Goal: Information Seeking & Learning: Learn about a topic

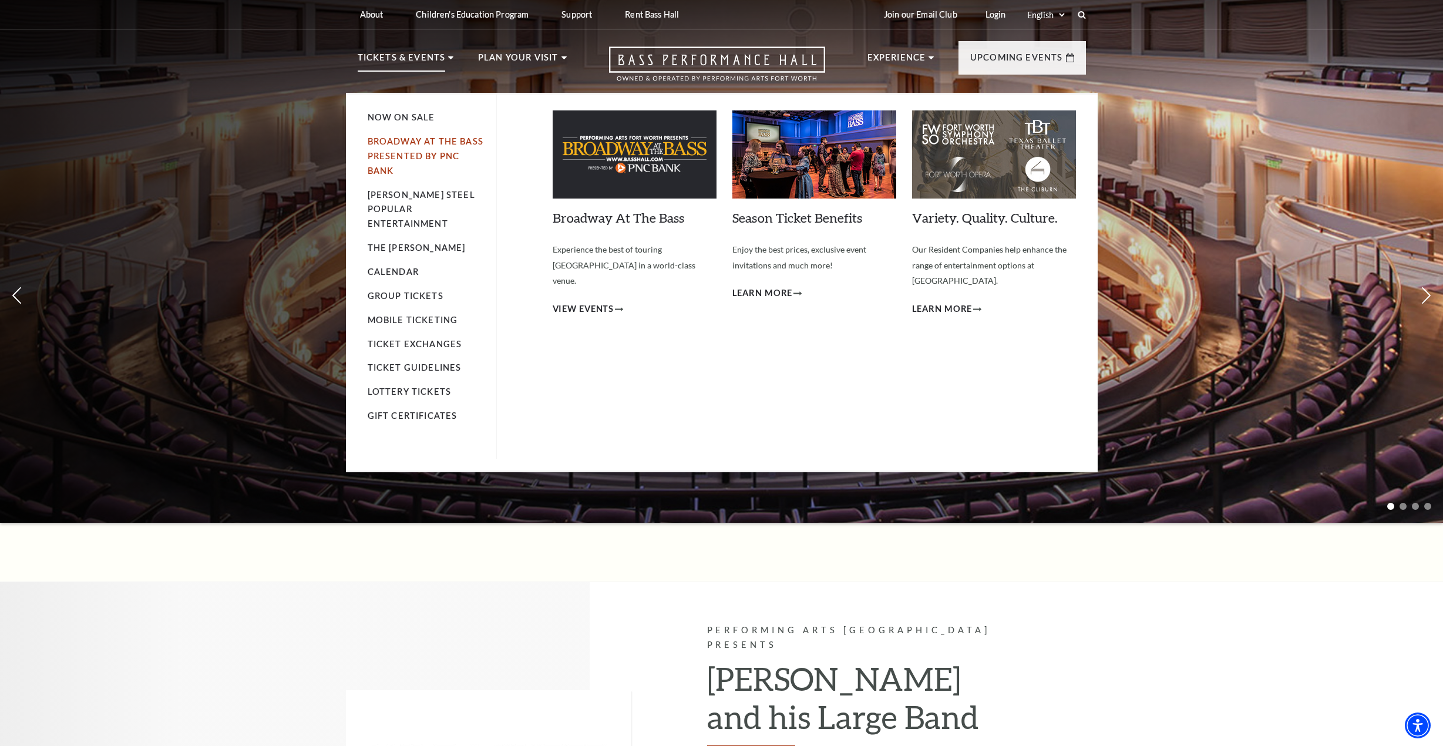
click at [439, 139] on link "Broadway At The Bass presented by PNC Bank" at bounding box center [426, 155] width 116 height 39
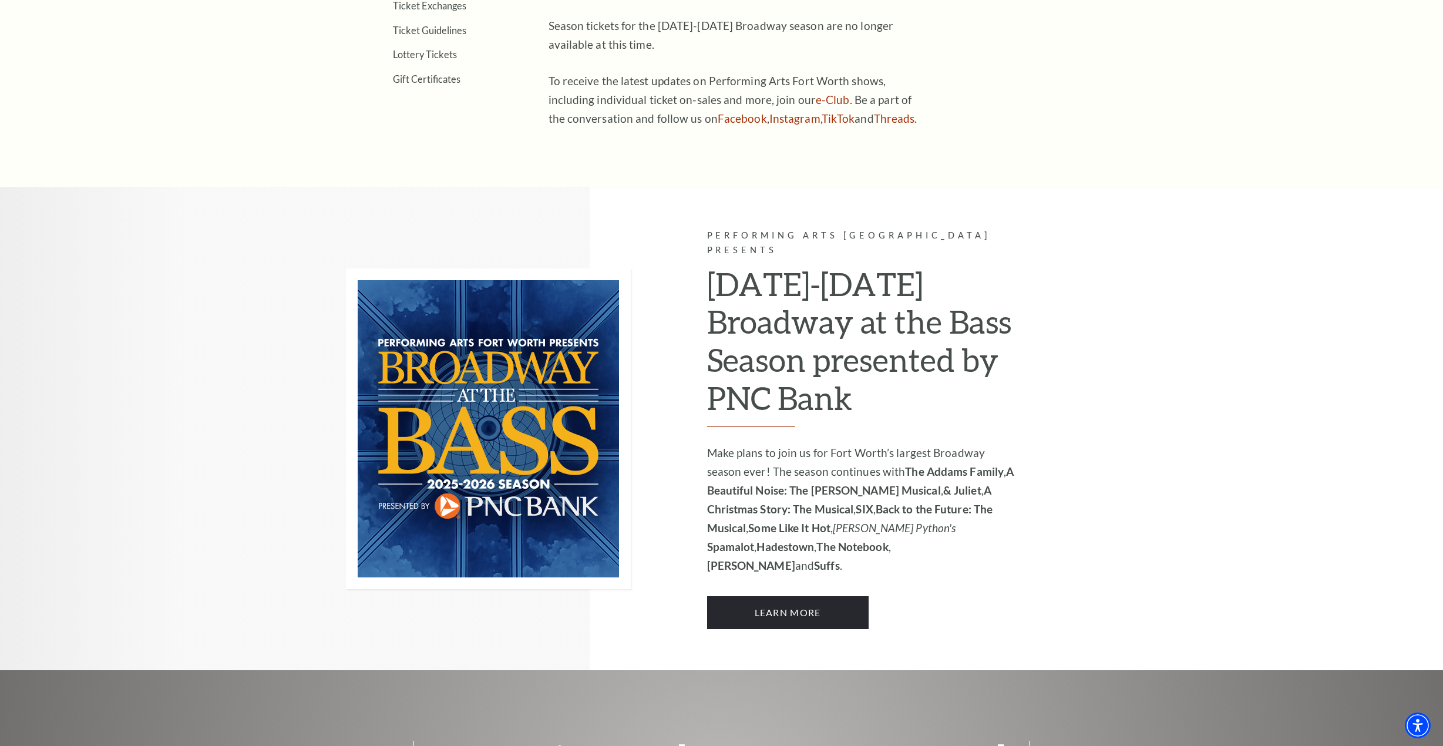
scroll to position [646, 0]
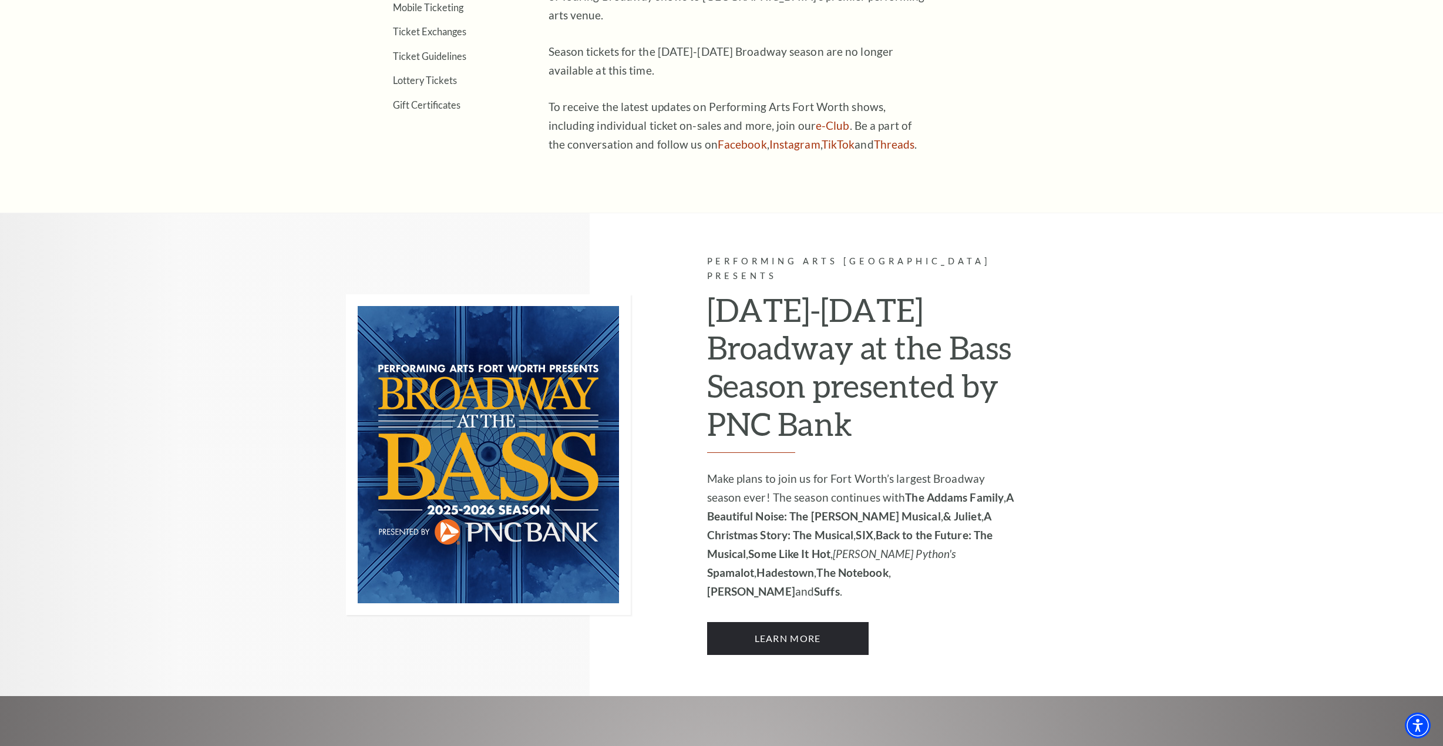
click at [568, 410] on img at bounding box center [488, 454] width 285 height 321
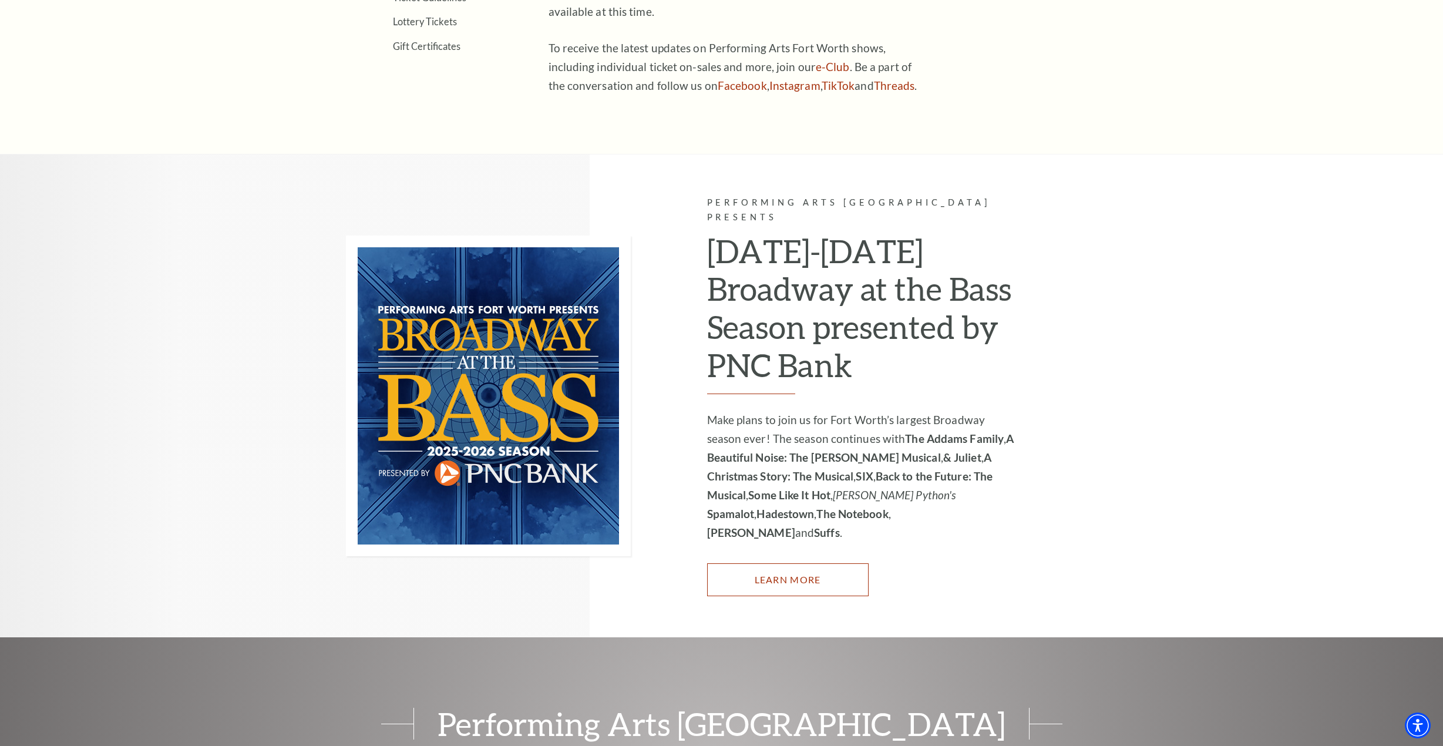
click at [789, 563] on link "Learn More" at bounding box center [787, 579] width 161 height 33
